Goal: Task Accomplishment & Management: Manage account settings

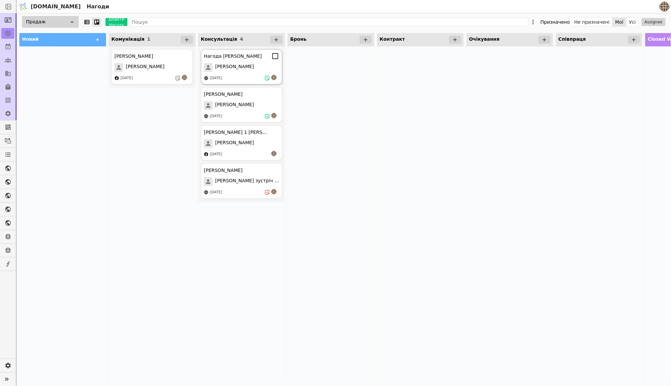
click at [241, 68] on div "[PERSON_NAME]" at bounding box center [241, 67] width 75 height 9
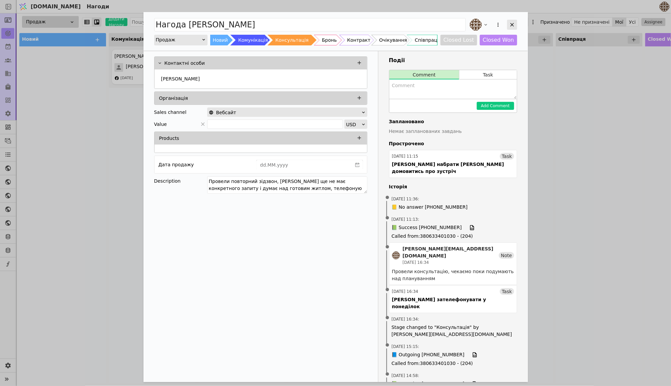
click at [513, 26] on icon "Add Opportunity" at bounding box center [512, 25] width 6 height 6
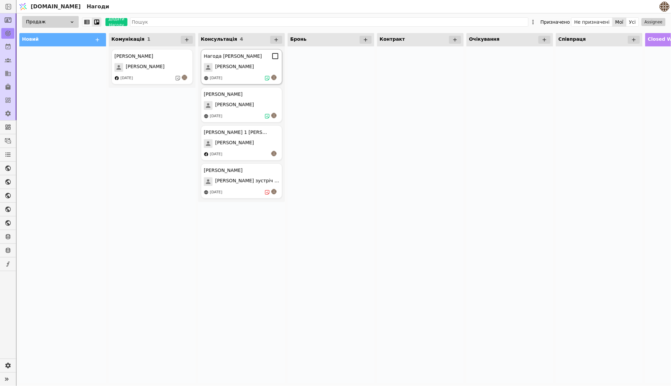
click at [244, 63] on div "[PERSON_NAME]" at bounding box center [241, 67] width 75 height 9
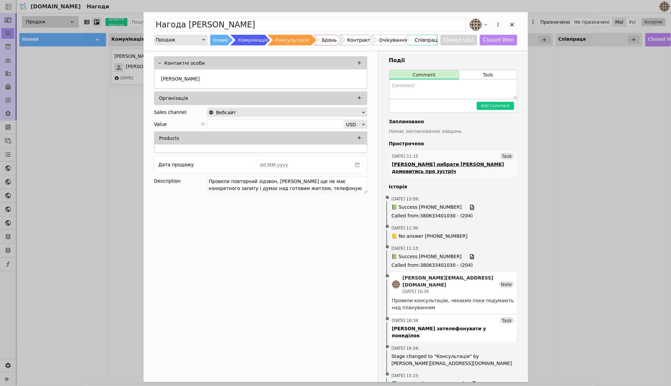
click at [473, 154] on div "[DATE] 11:15 Task" at bounding box center [453, 156] width 122 height 7
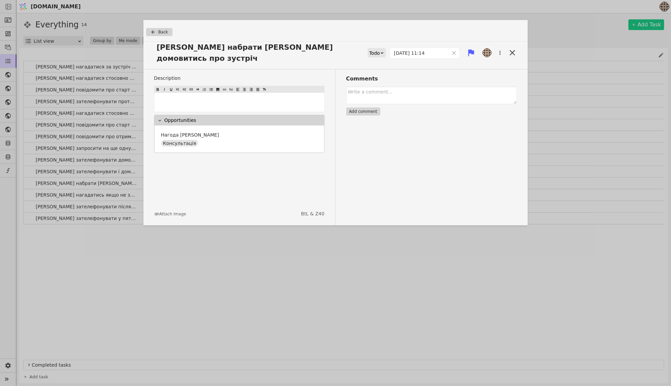
click at [374, 48] on div "Todo" at bounding box center [374, 52] width 11 height 9
click at [374, 83] on div "Done" at bounding box center [377, 87] width 28 height 10
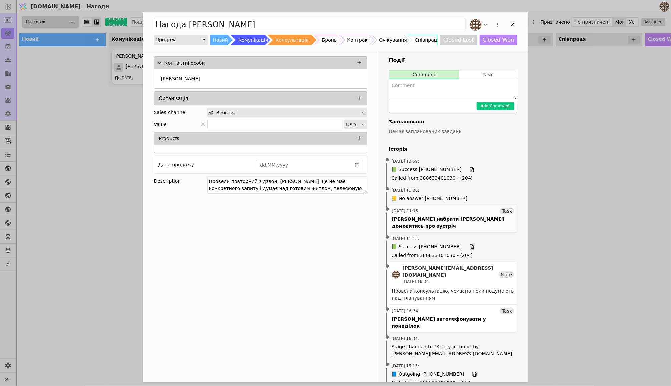
click at [458, 208] on div "[DATE] 11:15 Task" at bounding box center [453, 211] width 122 height 7
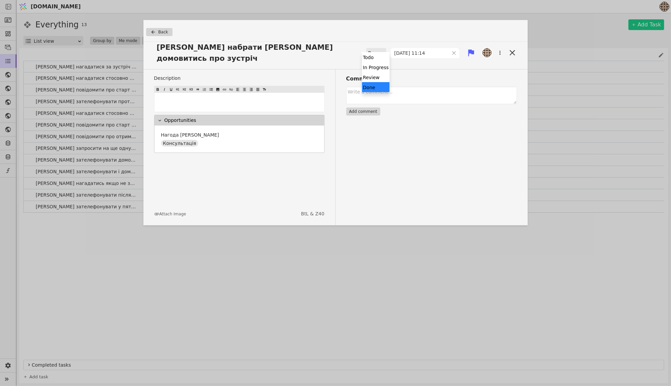
click at [369, 50] on div "Done" at bounding box center [374, 52] width 12 height 9
click at [368, 90] on div "Done" at bounding box center [376, 87] width 28 height 10
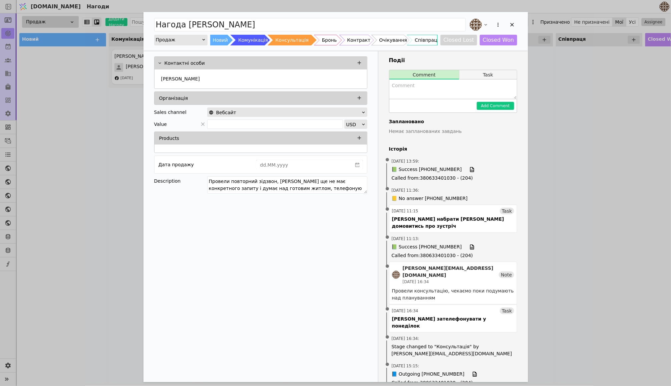
click at [481, 74] on button "Task" at bounding box center [487, 74] width 57 height 9
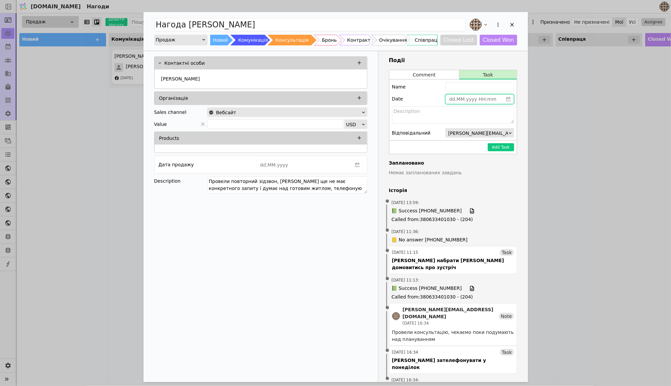
type input "dd.MM.yyyy HH:mm"
click at [462, 101] on input "dd.MM.yyyy HH:mm" at bounding box center [474, 98] width 57 height 9
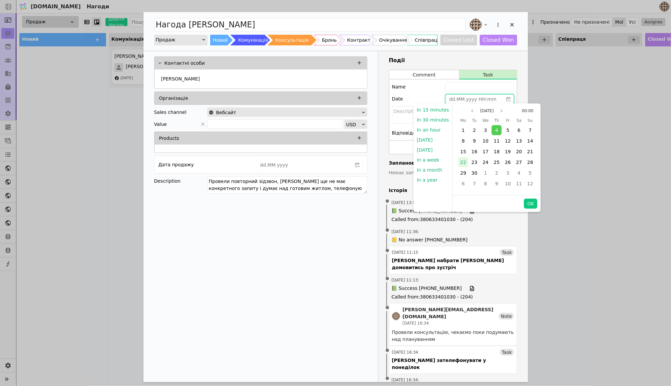
click at [461, 162] on span "22" at bounding box center [463, 161] width 6 height 5
click at [528, 203] on button "OK" at bounding box center [530, 203] width 13 height 10
type input "[DATE] 00:00"
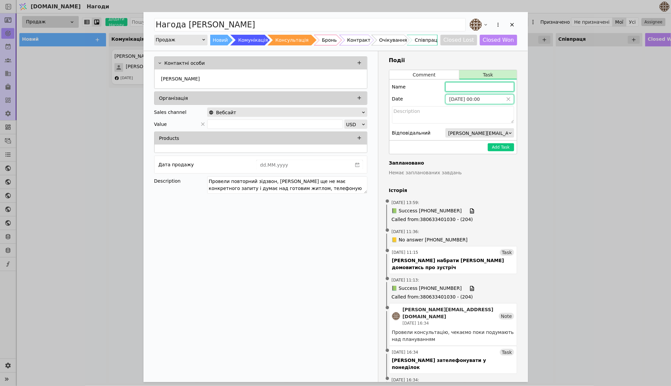
click at [488, 87] on input "Add Opportunity" at bounding box center [479, 86] width 69 height 9
type input "G"
type input "F"
type input "[PERSON_NAME] зателефонувати [PERSON_NAME]"
click at [495, 146] on button "Add Task" at bounding box center [501, 147] width 26 height 8
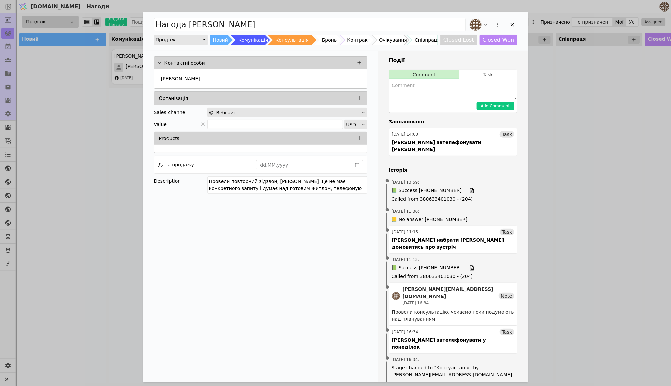
click at [446, 88] on textarea "Add Opportunity" at bounding box center [452, 88] width 127 height 19
type textarea "Їде у Відпустку"
click at [510, 106] on button "Add Comment" at bounding box center [495, 106] width 37 height 8
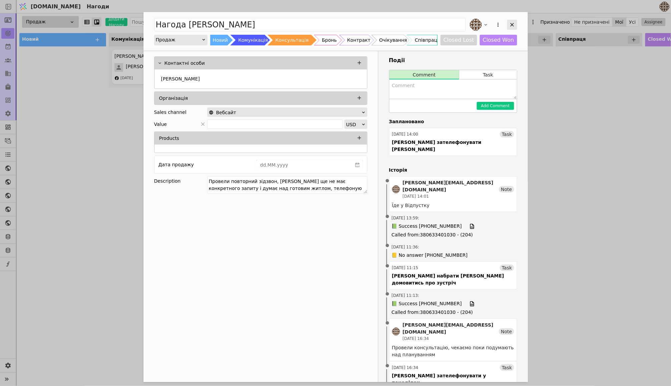
click at [513, 25] on icon "Add Opportunity" at bounding box center [512, 25] width 6 height 6
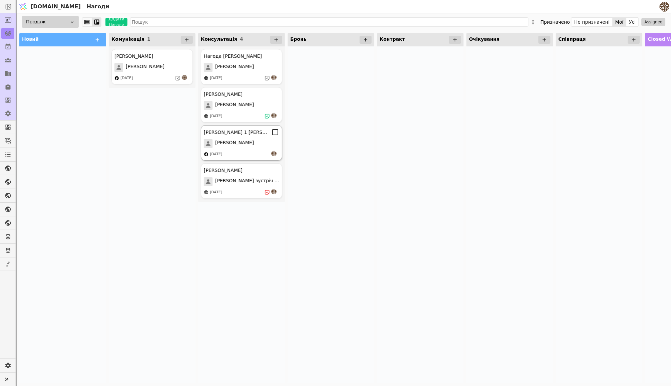
click at [254, 143] on div "[PERSON_NAME]" at bounding box center [241, 143] width 75 height 9
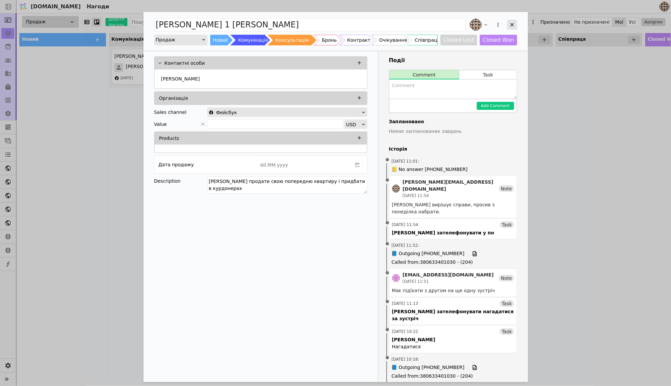
click at [515, 27] on icon "Add Opportunity" at bounding box center [512, 25] width 6 height 6
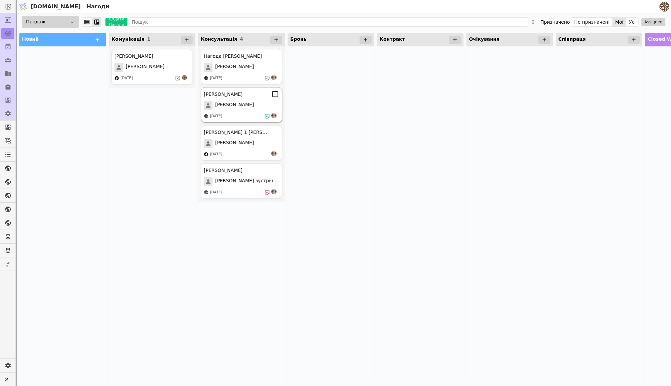
click at [240, 116] on div "[DATE]" at bounding box center [241, 116] width 75 height 7
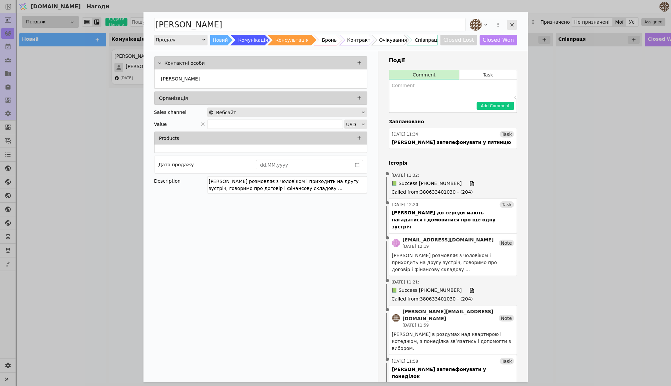
click at [510, 23] on icon "Add Opportunity" at bounding box center [512, 25] width 6 height 6
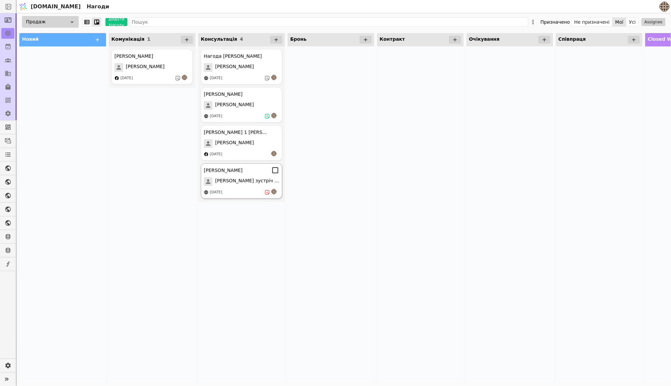
click at [253, 177] on span "[PERSON_NAME] зустріч 13.08" at bounding box center [247, 181] width 64 height 9
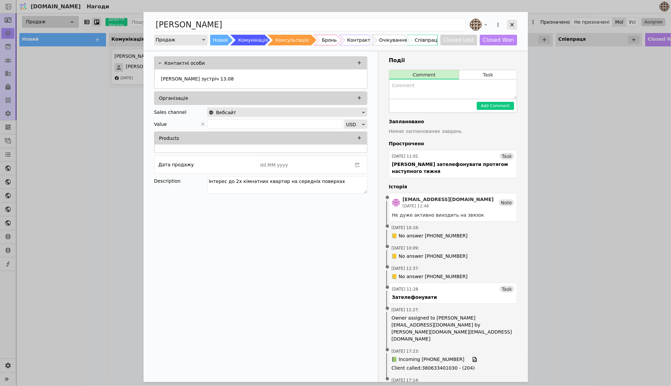
click at [509, 28] on div "Add Opportunity" at bounding box center [512, 25] width 10 height 10
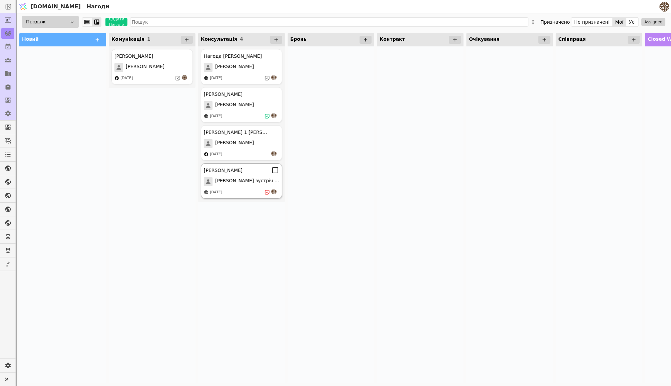
click at [243, 170] on div "[PERSON_NAME]" at bounding box center [223, 170] width 39 height 7
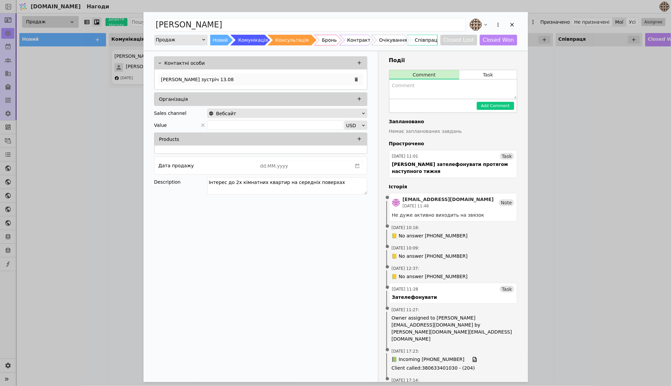
click at [196, 77] on p "[PERSON_NAME] зустріч 13.08" at bounding box center [197, 79] width 73 height 7
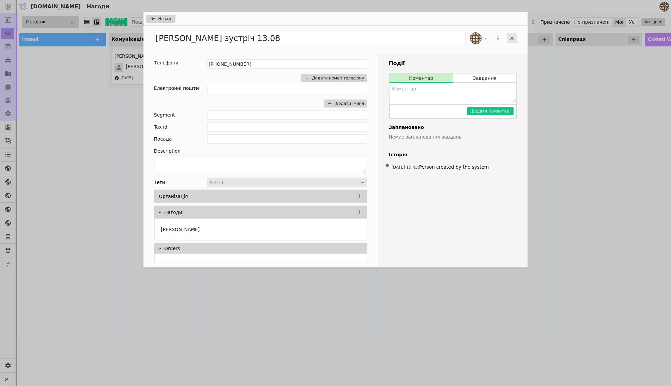
click at [508, 37] on div "Add Opportunity" at bounding box center [512, 38] width 10 height 10
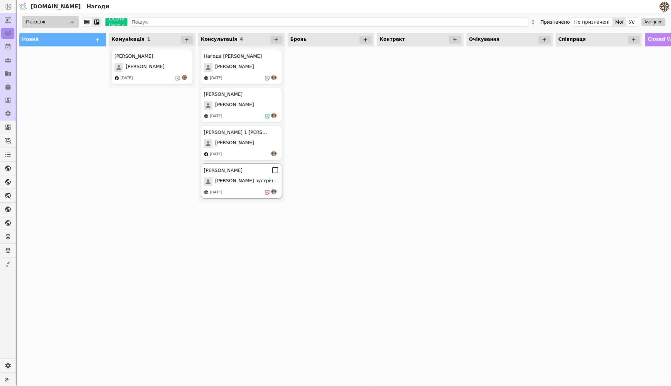
click at [265, 187] on div "[PERSON_NAME] Курдонери [PERSON_NAME] зустріч 13.08 [DATE]" at bounding box center [241, 180] width 81 height 35
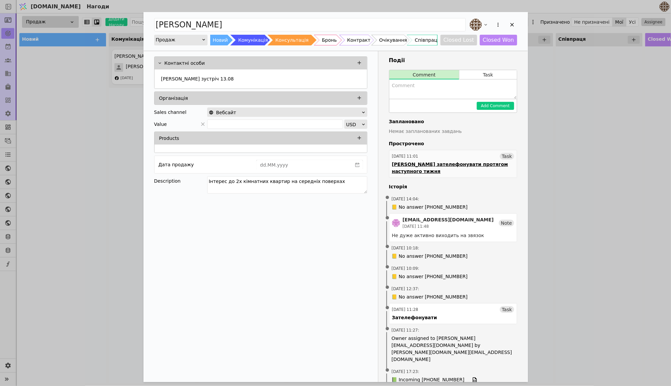
click at [456, 153] on div "[DATE] 11:01 Task" at bounding box center [453, 156] width 122 height 7
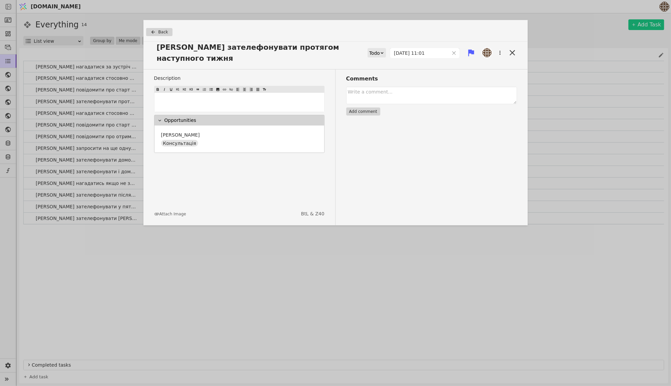
click at [378, 48] on div "Todo" at bounding box center [377, 52] width 18 height 9
click at [380, 51] on icon at bounding box center [382, 53] width 4 height 4
click at [373, 83] on div "Done" at bounding box center [377, 87] width 28 height 10
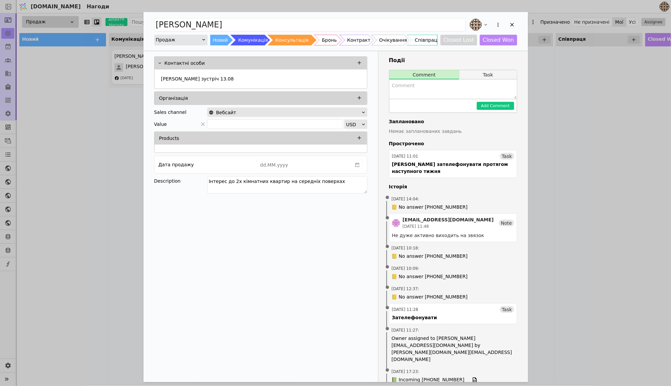
click at [475, 72] on button "Task" at bounding box center [487, 74] width 57 height 9
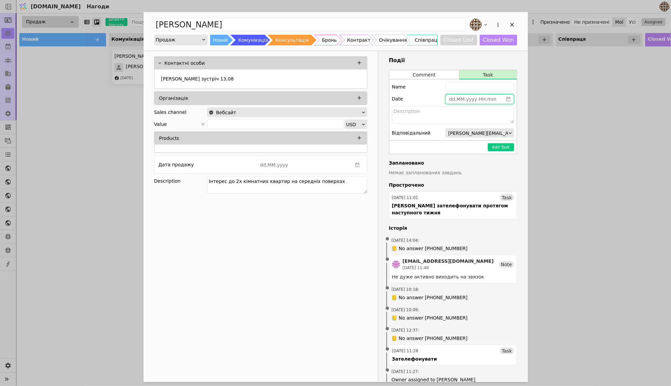
type input "dd.MM.yyyy HH:mm"
click at [472, 98] on input "dd.MM.yyyy HH:mm" at bounding box center [474, 98] width 57 height 9
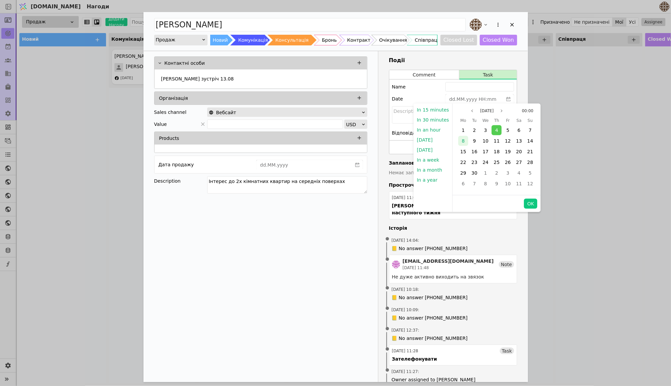
click at [463, 142] on span "8" at bounding box center [463, 140] width 3 height 5
click at [529, 193] on div "[DATE] 00:00 Mo Tu We Th Fr Sa Su 1 2 3 4 5 6 7 8 9 10 11 12 13 14 15 16 17 18 …" at bounding box center [497, 148] width 88 height 91
click at [529, 199] on button "OK" at bounding box center [530, 203] width 13 height 10
type input "[DATE] 00:00"
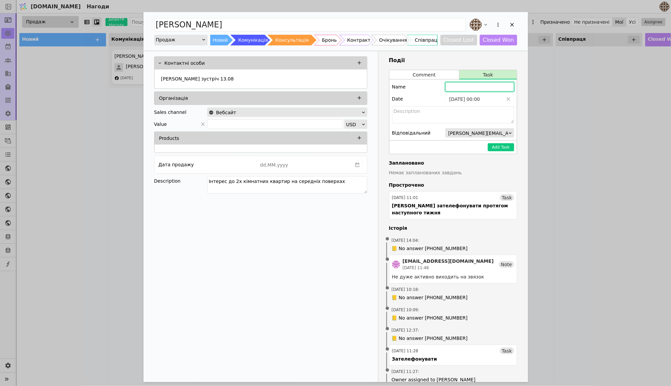
click at [476, 85] on input "Add Opportunity" at bounding box center [479, 86] width 69 height 9
type input "[PERSON_NAME] не здаватися і набрати у понеділок"
click at [506, 147] on button "Add Task" at bounding box center [501, 147] width 26 height 8
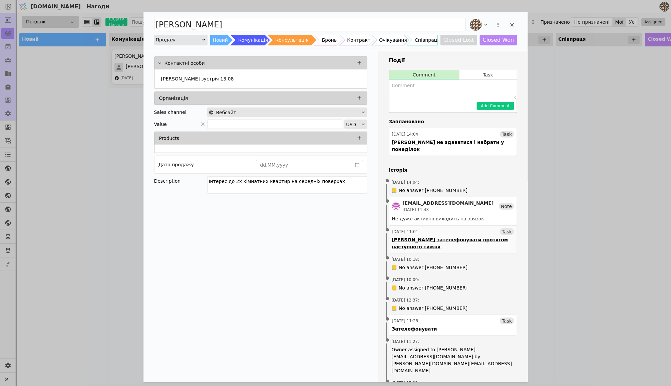
click at [504, 228] on div "Task" at bounding box center [507, 231] width 14 height 7
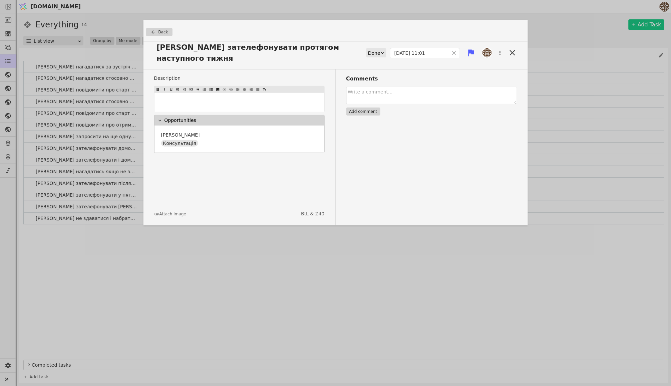
click at [366, 107] on button "Add comment" at bounding box center [363, 111] width 34 height 8
click at [513, 50] on icon at bounding box center [511, 52] width 5 height 5
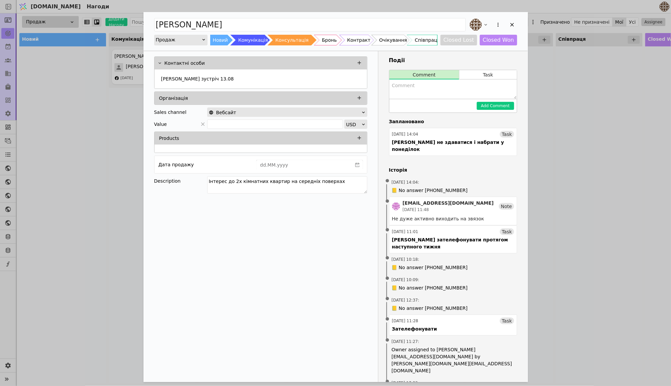
click at [426, 87] on textarea "Add Opportunity" at bounding box center [452, 88] width 127 height 19
type textarea "Не бере трубки"
click at [507, 106] on button "Add Comment" at bounding box center [495, 106] width 37 height 8
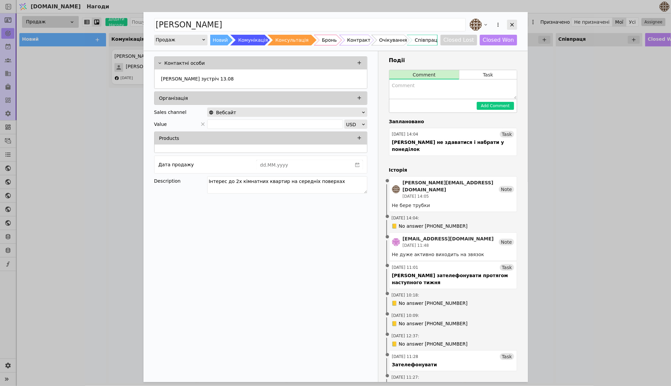
click at [515, 22] on div "Add Opportunity" at bounding box center [512, 25] width 10 height 10
